Goal: Information Seeking & Learning: Find specific fact

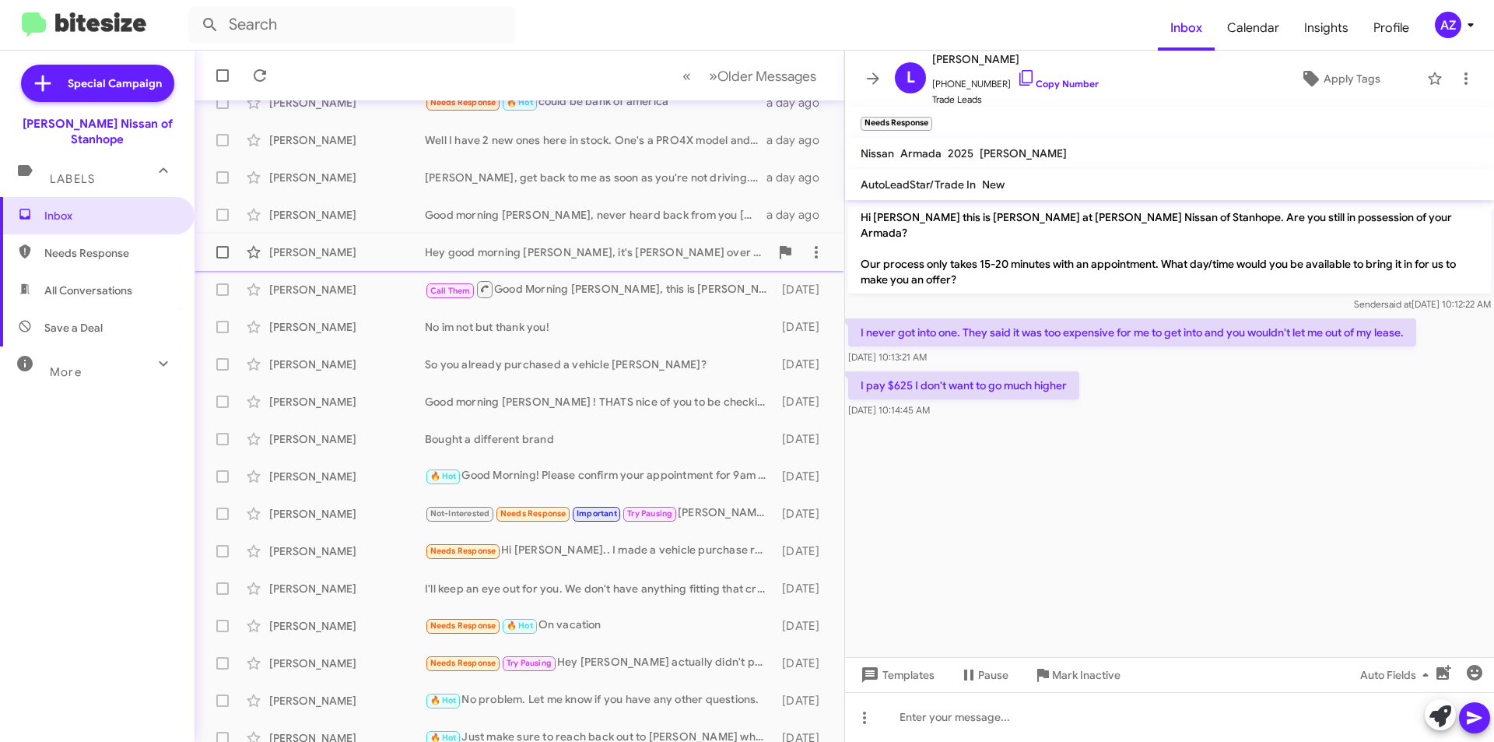
scroll to position [162, 0]
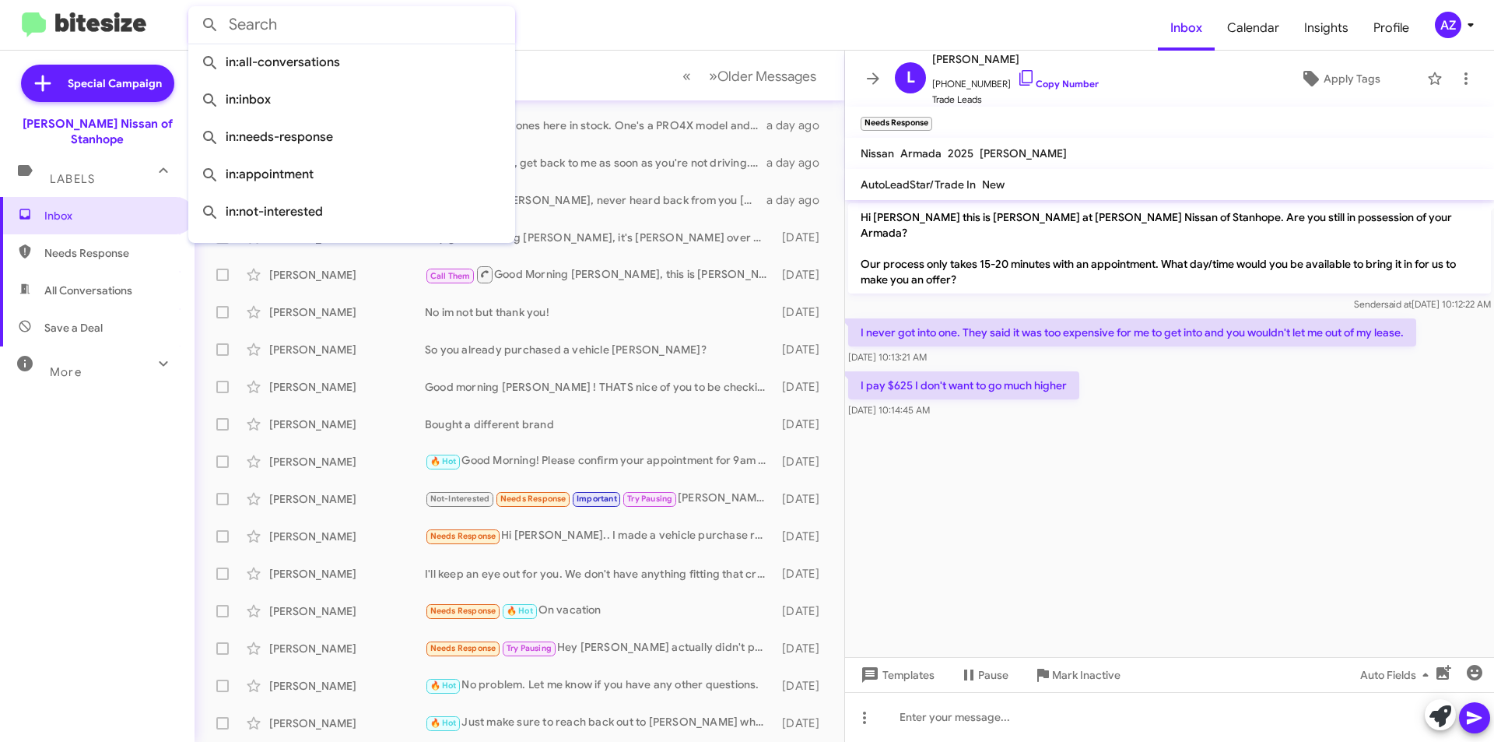
click at [335, 30] on input "text" at bounding box center [351, 24] width 327 height 37
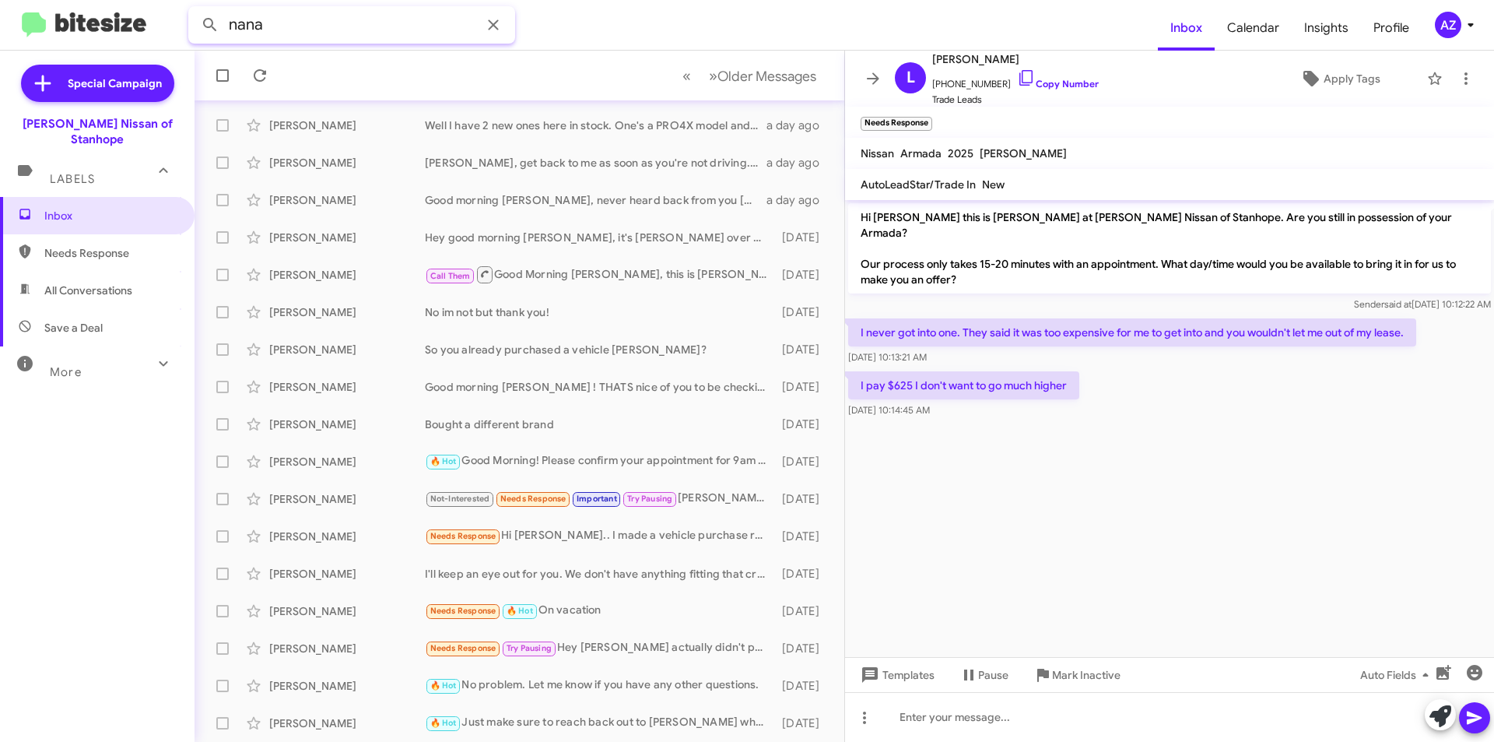
click at [195, 9] on button at bounding box center [210, 24] width 31 height 31
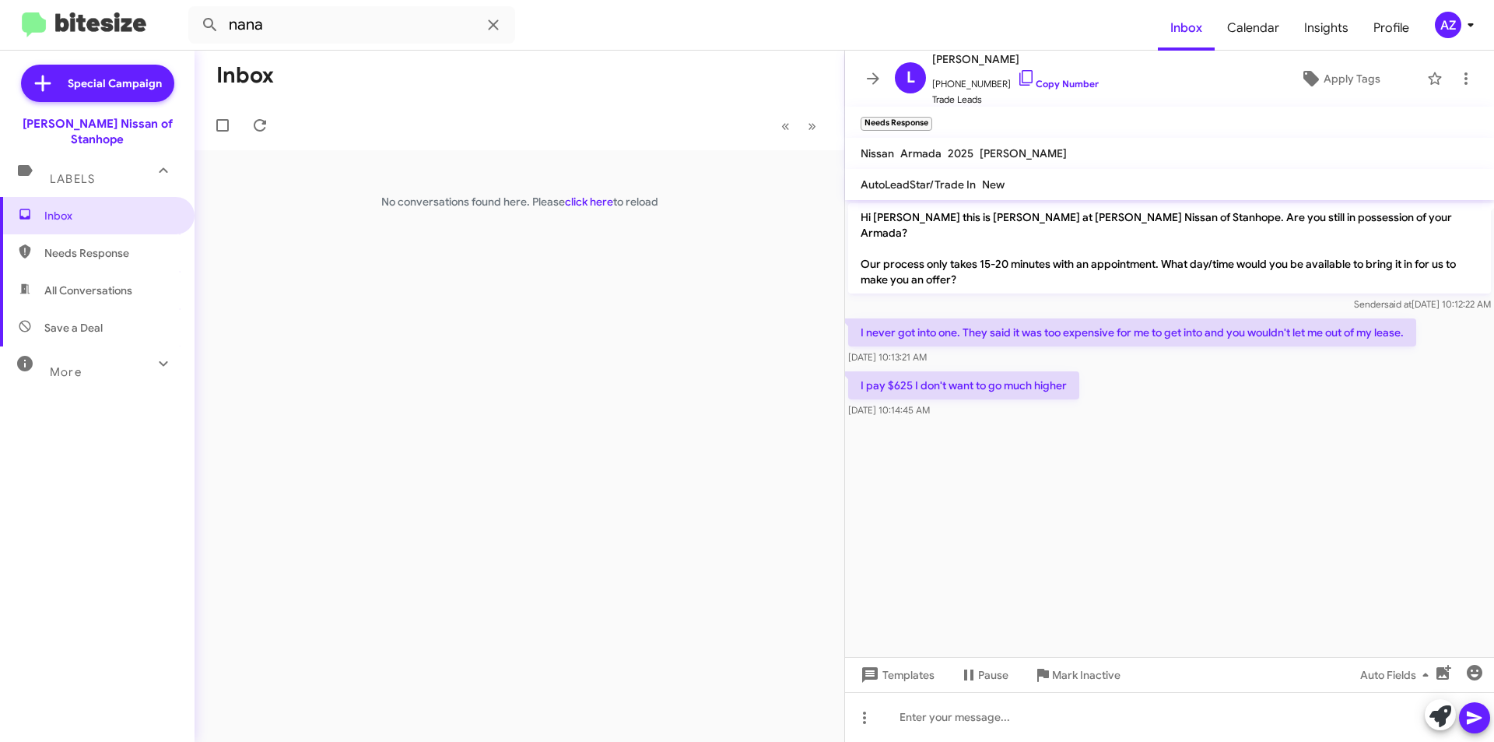
click at [69, 272] on span "All Conversations" at bounding box center [97, 290] width 195 height 37
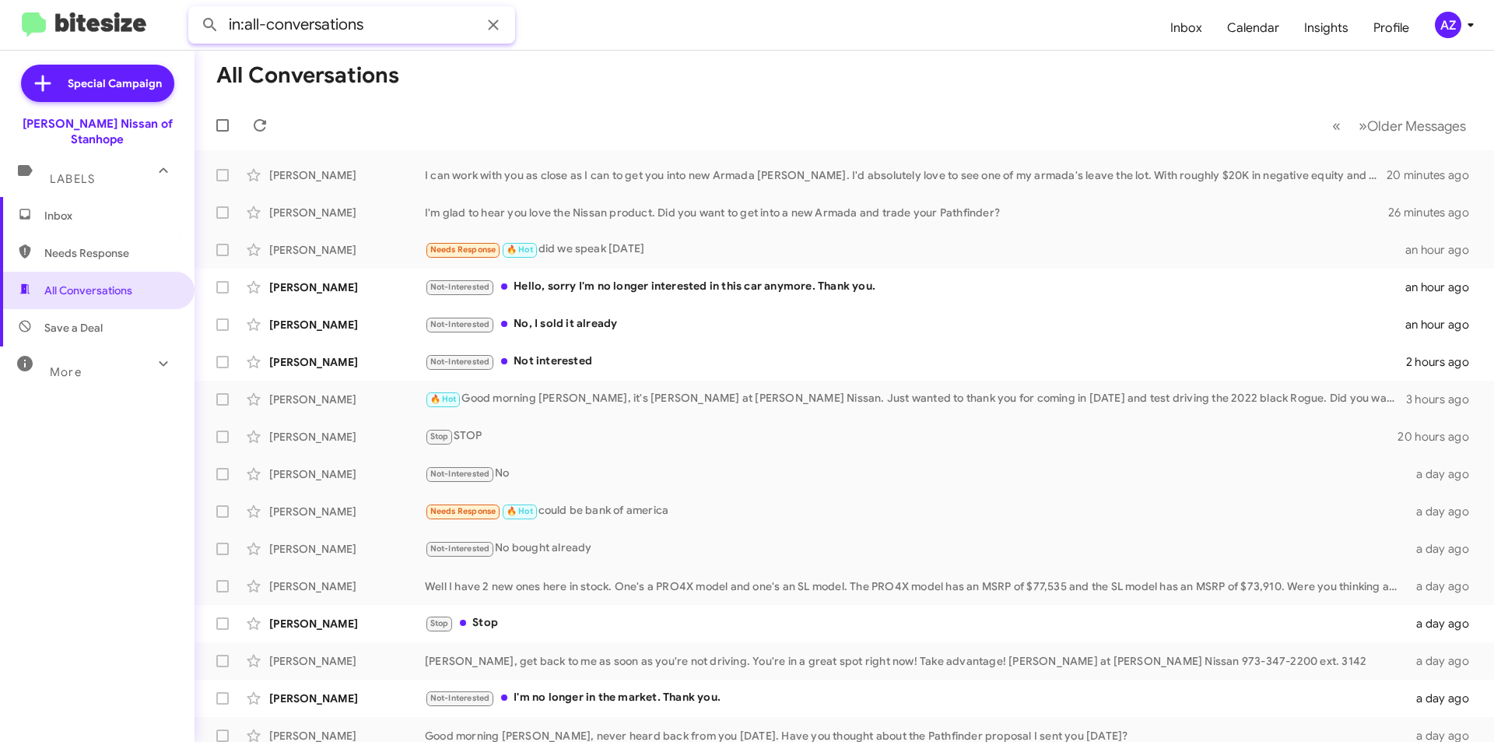
click at [342, 23] on input "in:all-conversations" at bounding box center [351, 24] width 327 height 37
click at [195, 9] on button at bounding box center [210, 24] width 31 height 31
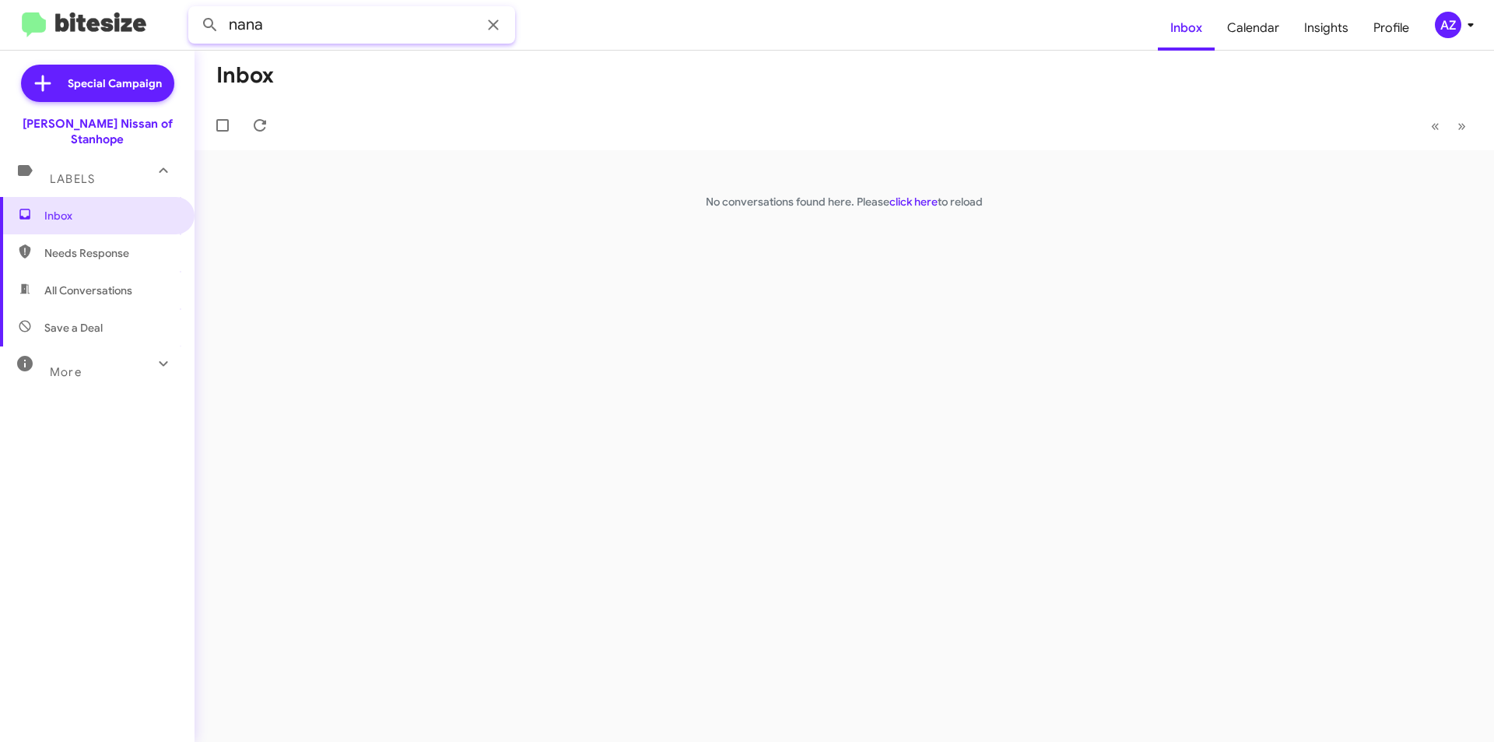
click at [343, 23] on input "nana" at bounding box center [351, 24] width 327 height 37
click at [344, 23] on input "nana" at bounding box center [351, 24] width 327 height 37
click at [195, 9] on button at bounding box center [210, 24] width 31 height 31
click at [333, 26] on input "NaNa" at bounding box center [351, 24] width 327 height 37
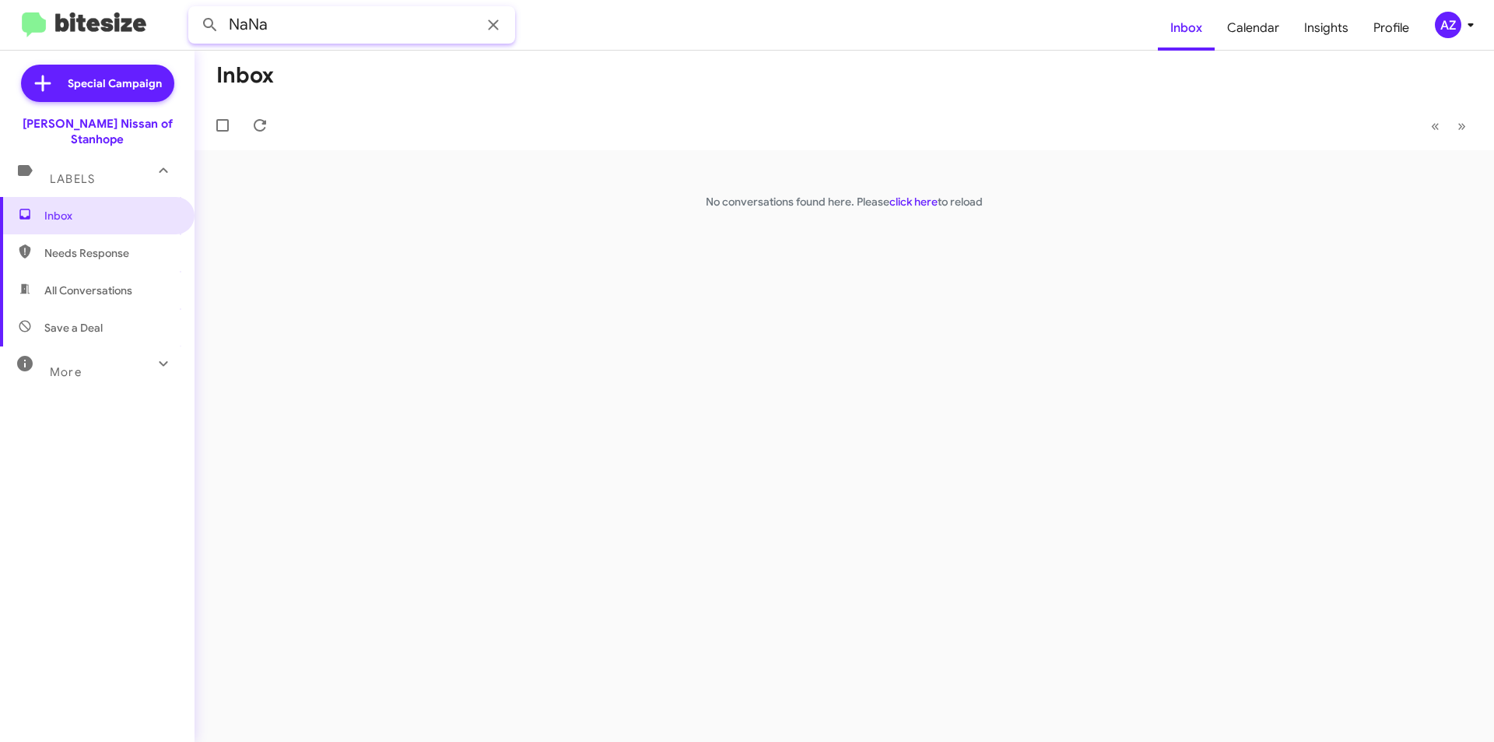
click at [333, 26] on input "NaNa" at bounding box center [351, 24] width 327 height 37
paste input "[PHONE_NUMBER] (h)"
click at [195, 9] on button at bounding box center [210, 24] width 31 height 31
click at [72, 282] on span "All Conversations" at bounding box center [88, 290] width 88 height 16
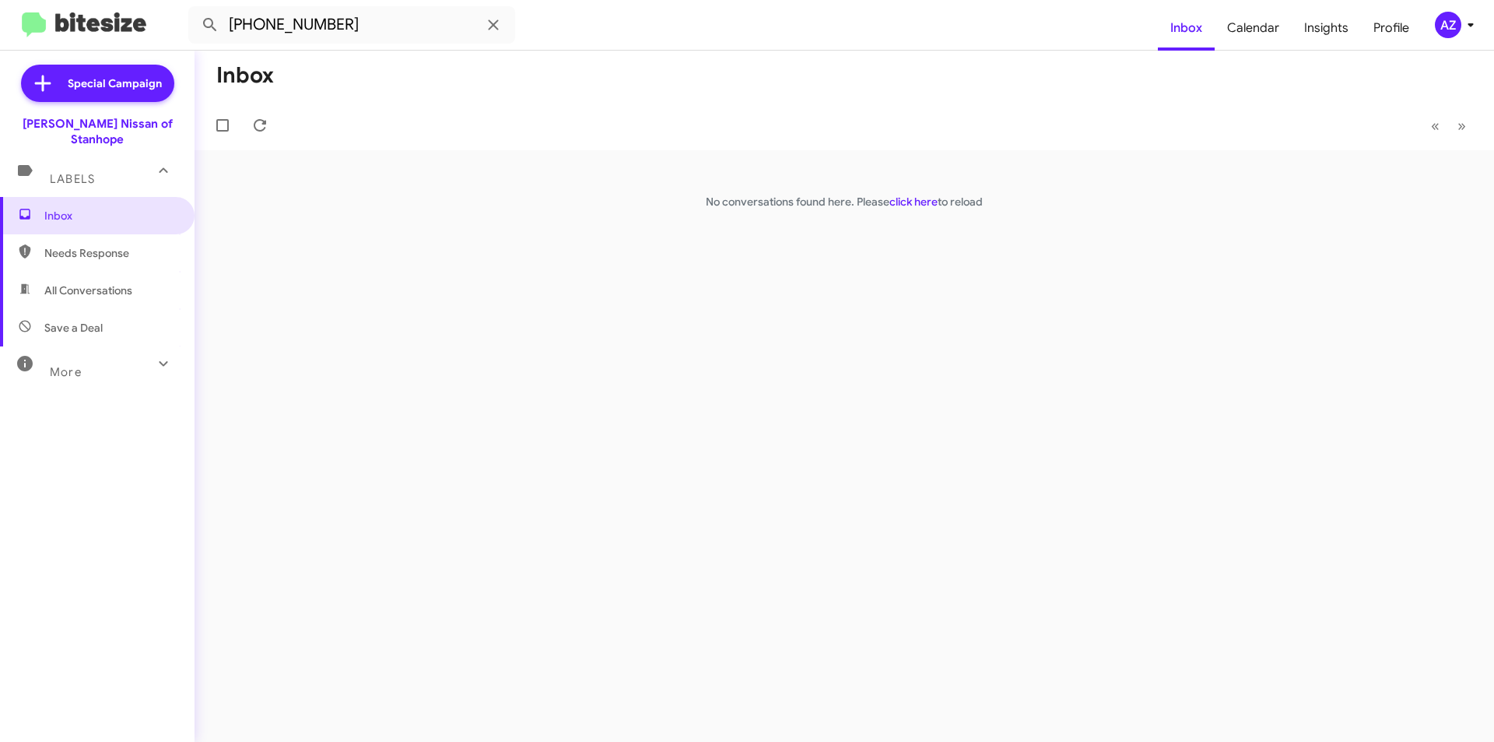
type input "in:all-conversations"
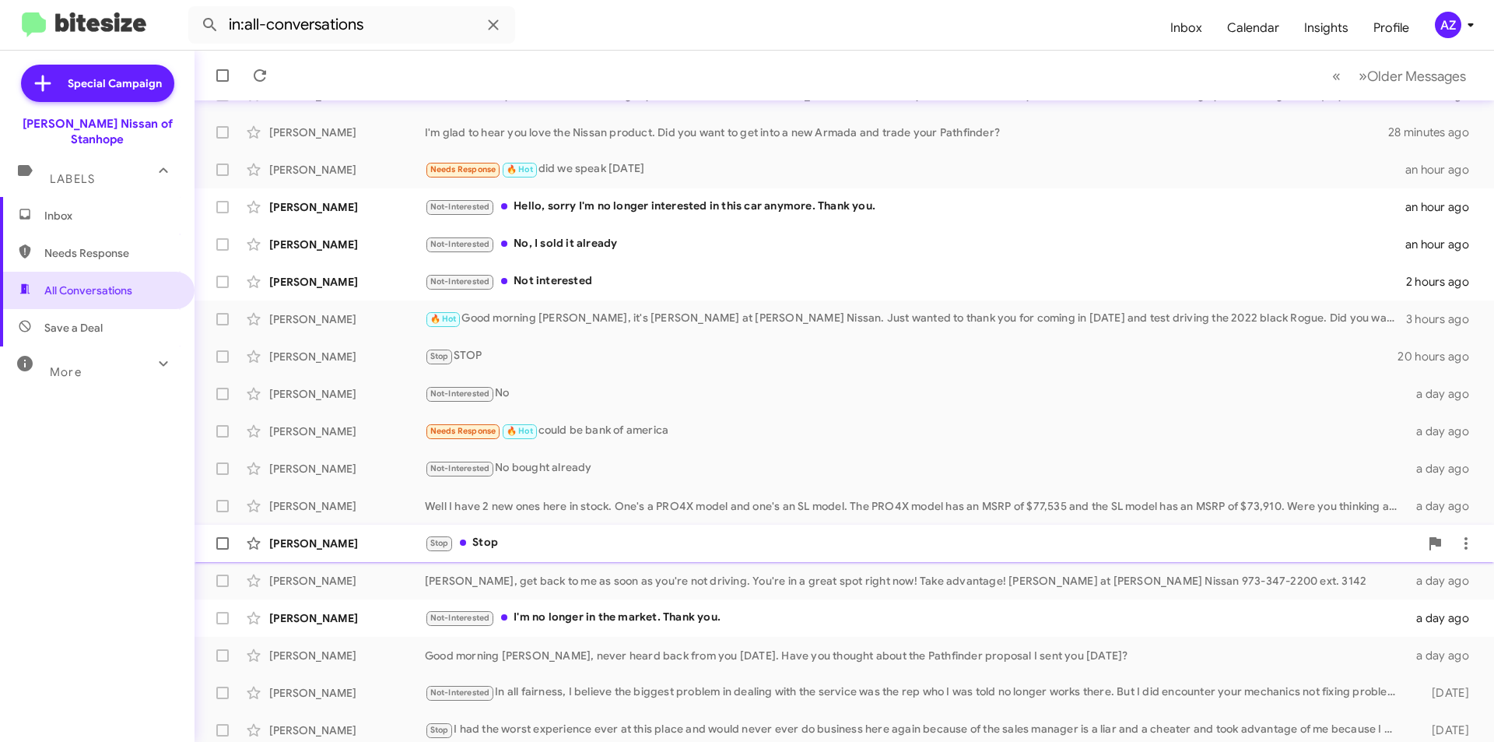
scroll to position [162, 0]
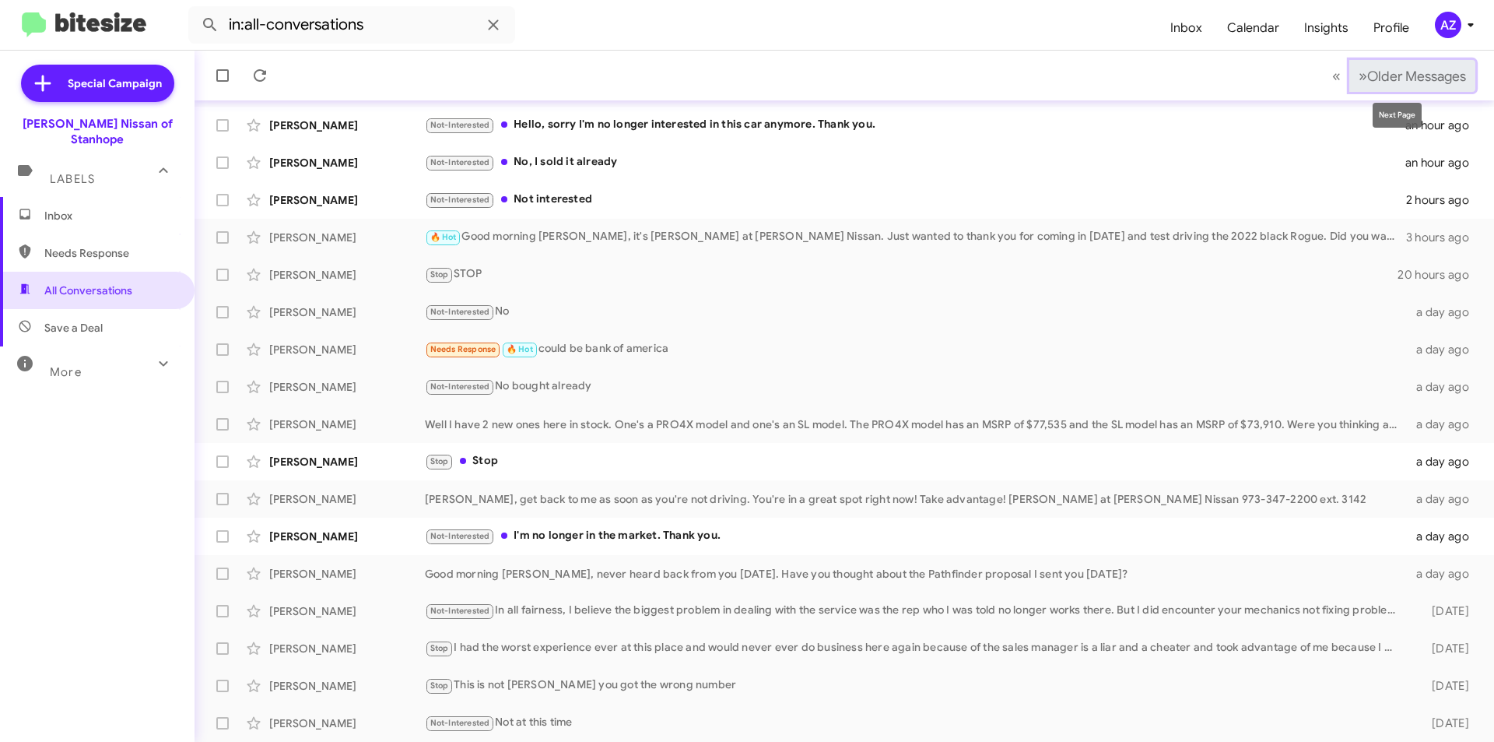
click at [1359, 75] on span "»" at bounding box center [1363, 75] width 9 height 19
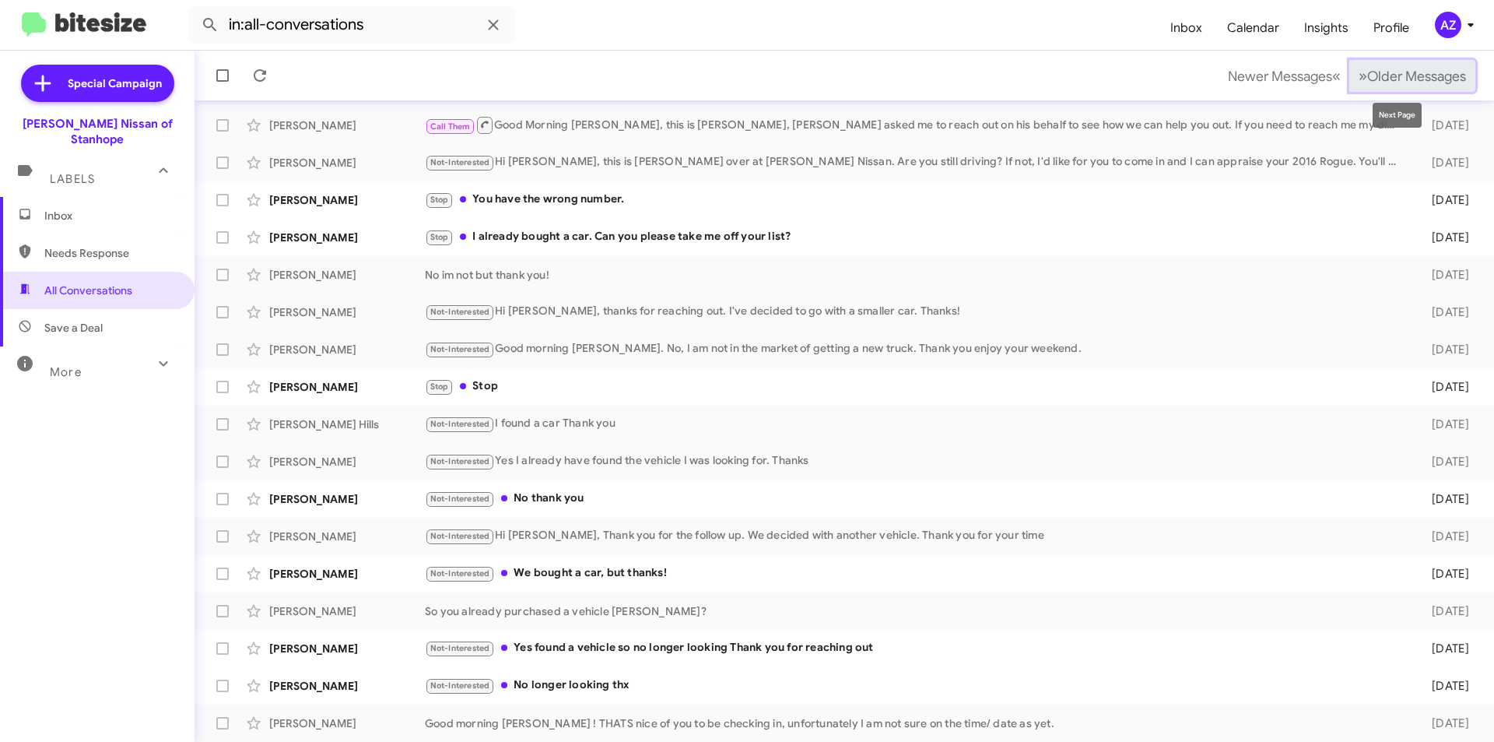
click at [1395, 71] on span "Older Messages" at bounding box center [1416, 76] width 99 height 17
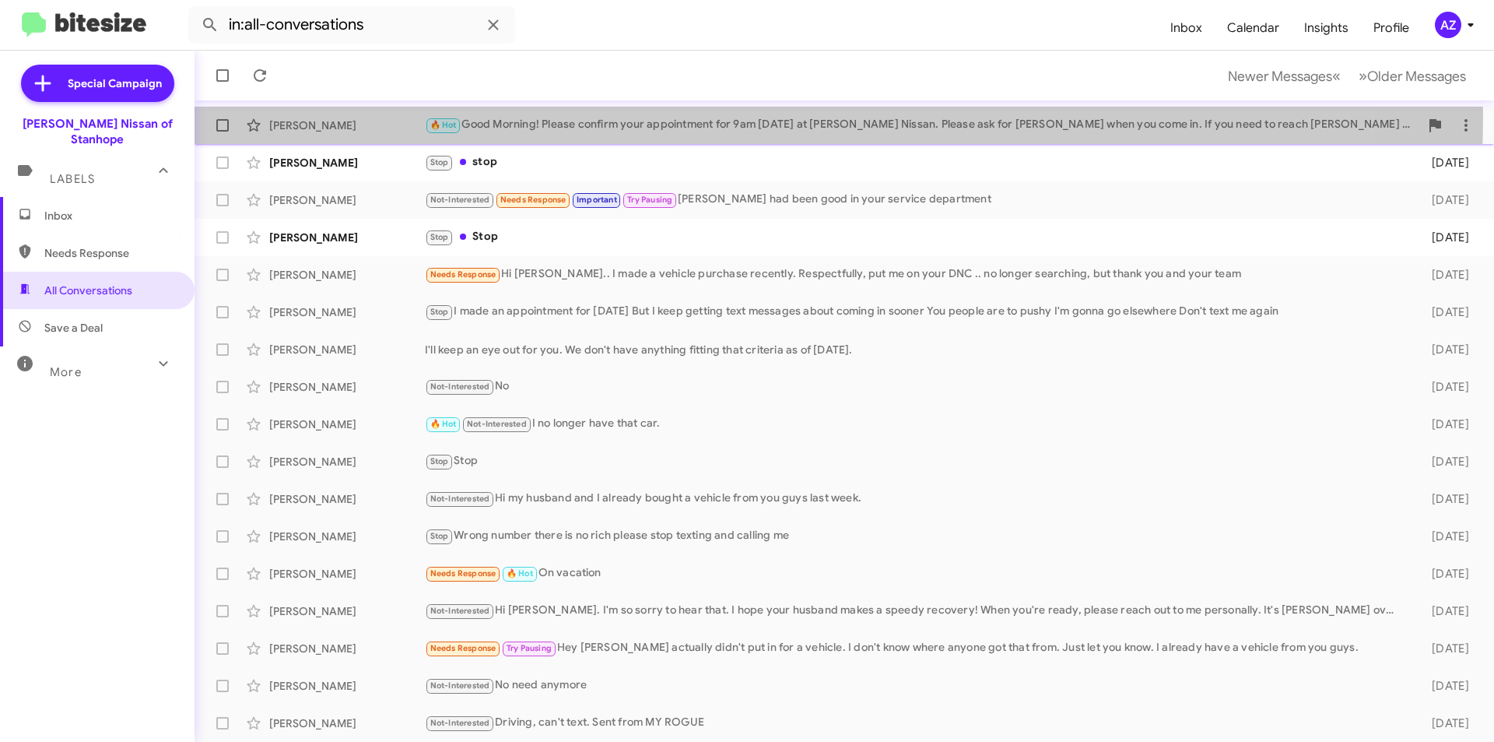
click at [737, 117] on div "🔥 Hot Good Morning! Please confirm your appointment for 9am [DATE] at [PERSON_N…" at bounding box center [922, 125] width 994 height 18
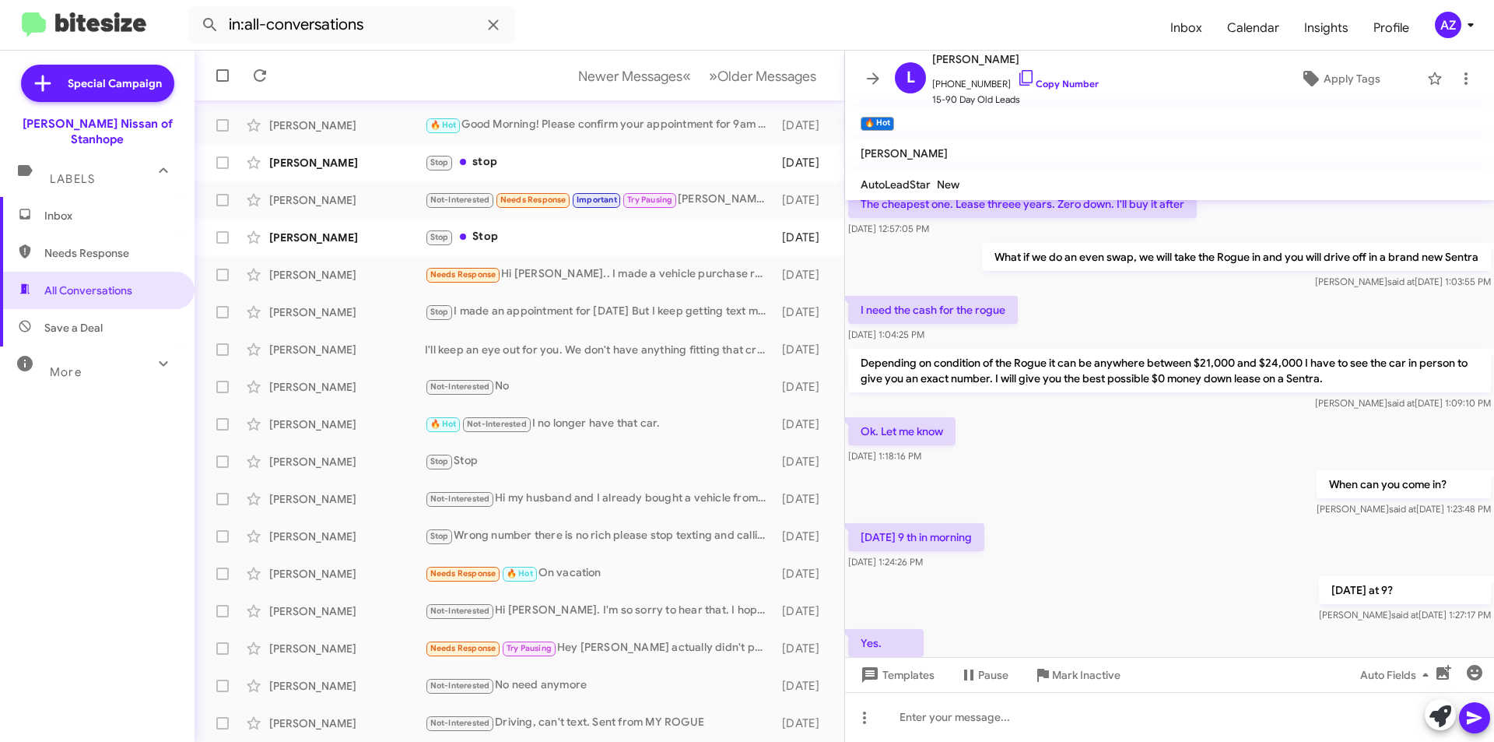
scroll to position [477, 0]
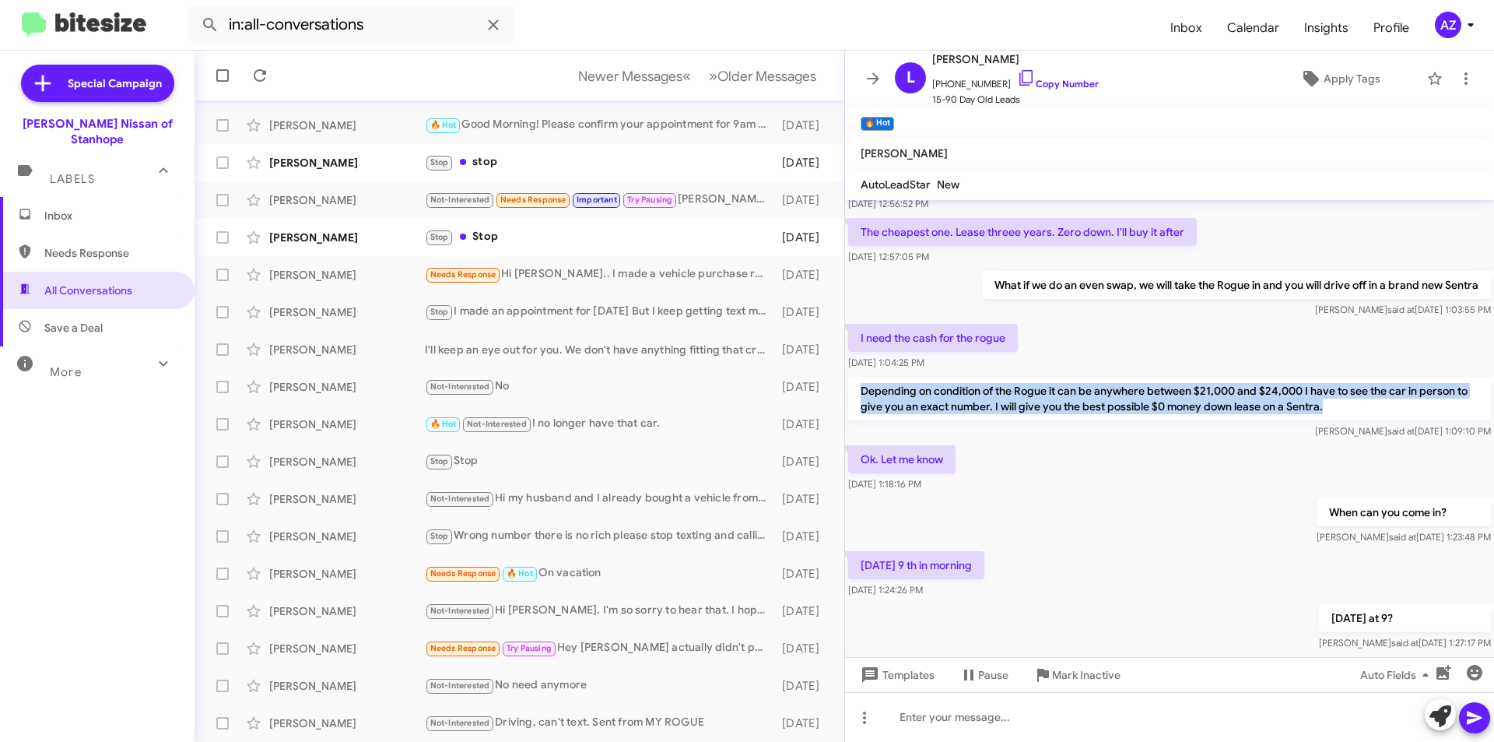
drag, startPoint x: 1348, startPoint y: 402, endPoint x: 856, endPoint y: 387, distance: 492.0
click at [856, 387] on p "Depending on condition of the Rogue it can be anywhere between $21,000 and $24,…" at bounding box center [1169, 399] width 643 height 44
copy p "Depending on condition of the Rogue it can be anywhere between $21,000 and $24,…"
click at [89, 209] on span "Inbox" at bounding box center [97, 215] width 195 height 37
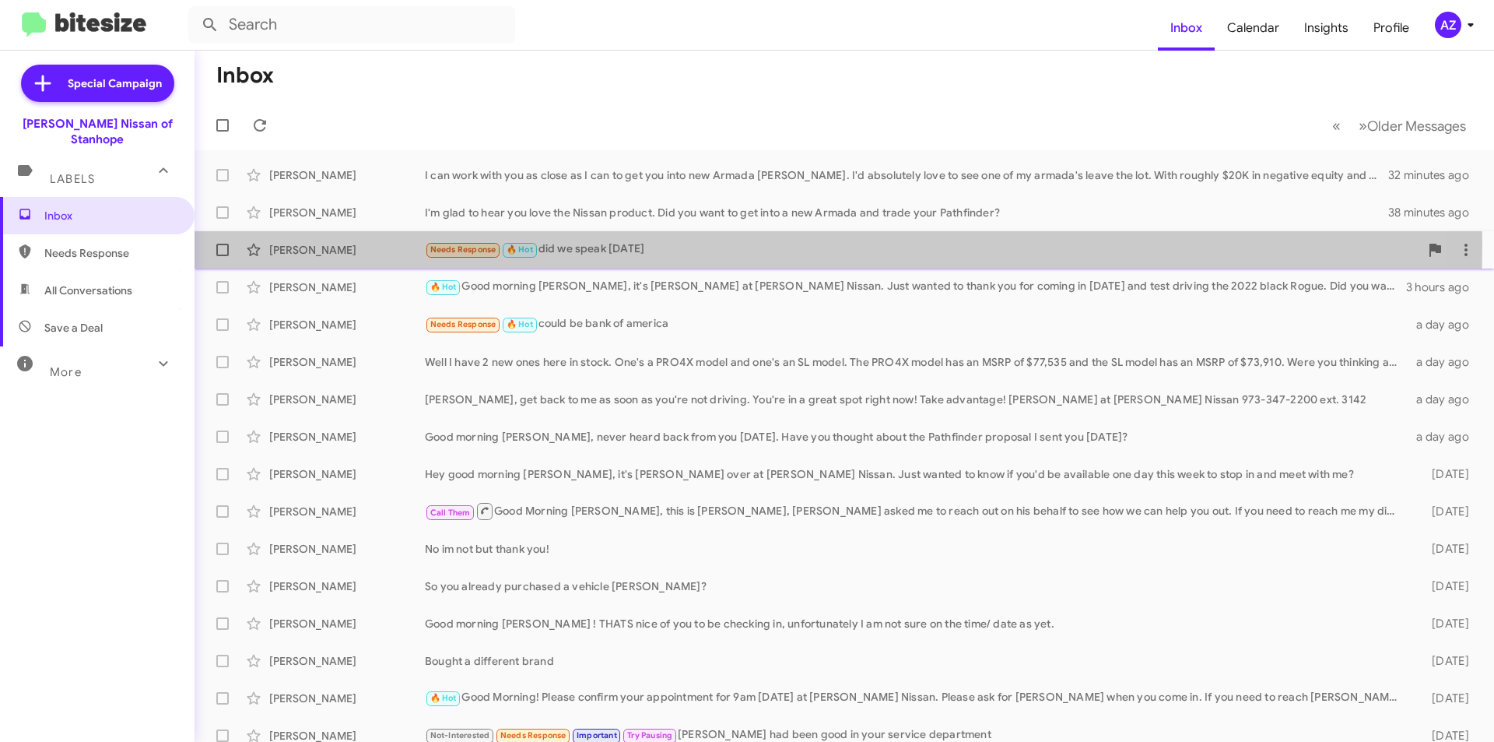
click at [377, 243] on div "[PERSON_NAME]" at bounding box center [347, 250] width 156 height 16
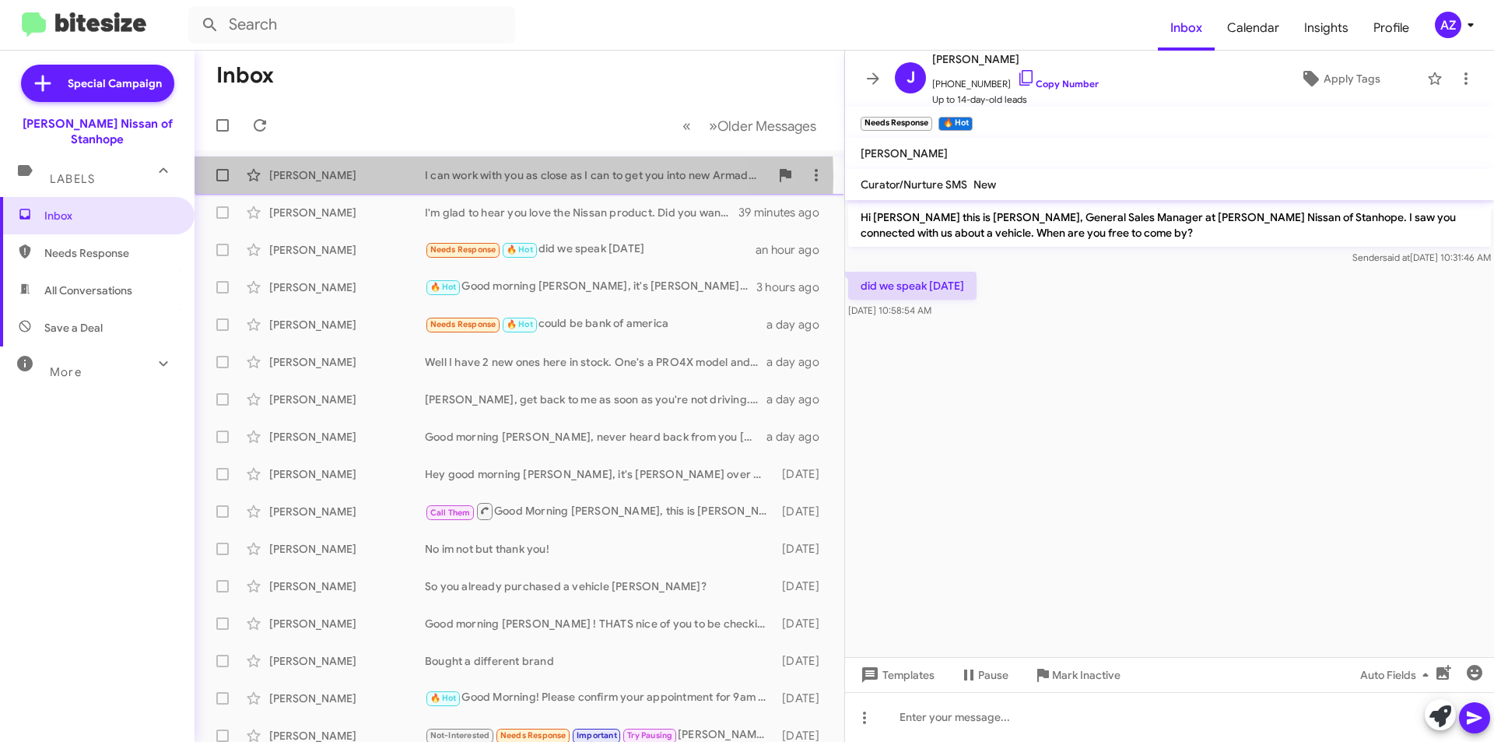
click at [395, 177] on div "[PERSON_NAME]" at bounding box center [347, 175] width 156 height 16
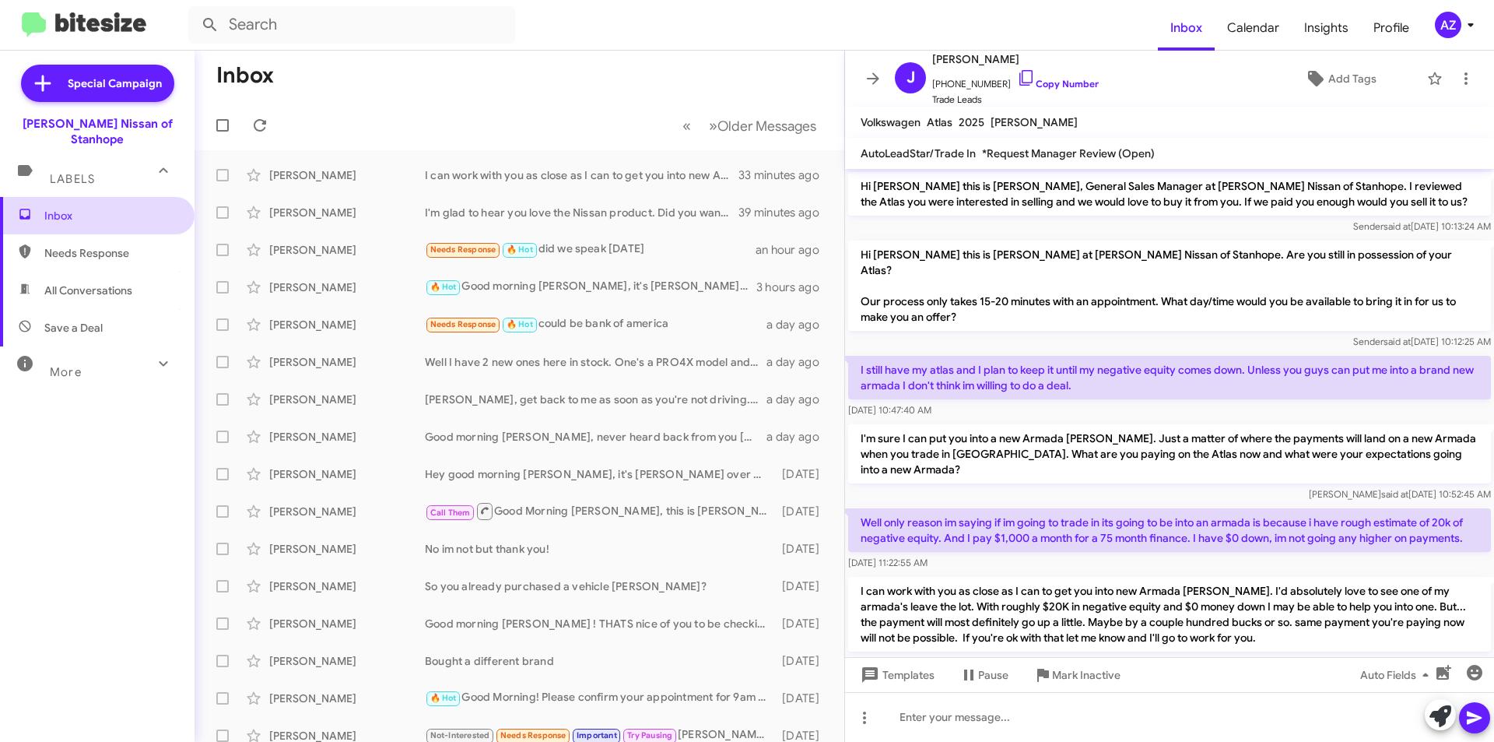
click at [146, 208] on span "Inbox" at bounding box center [110, 216] width 132 height 16
